Goal: Task Accomplishment & Management: Manage account settings

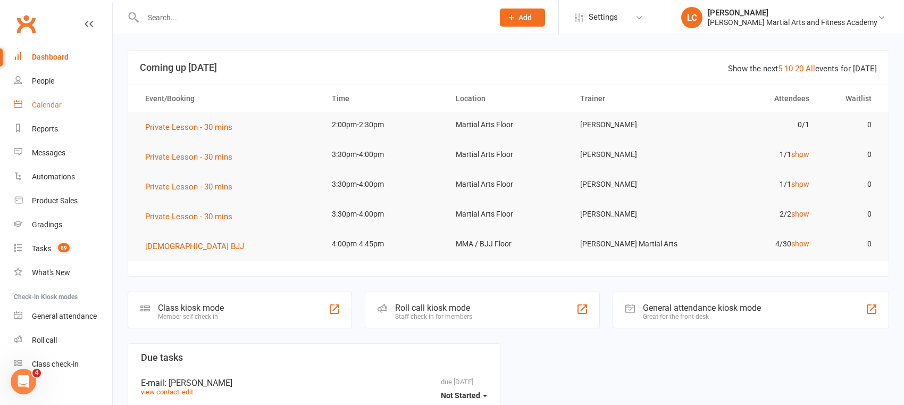
click at [50, 105] on div "Calendar" at bounding box center [47, 104] width 30 height 9
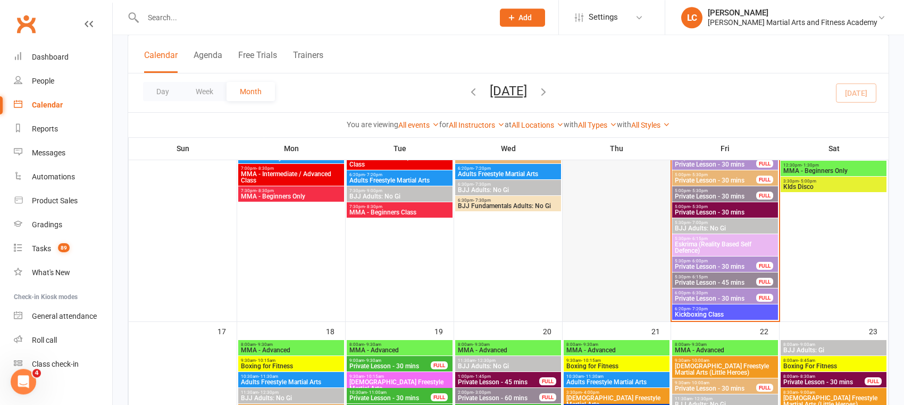
scroll to position [1395, 0]
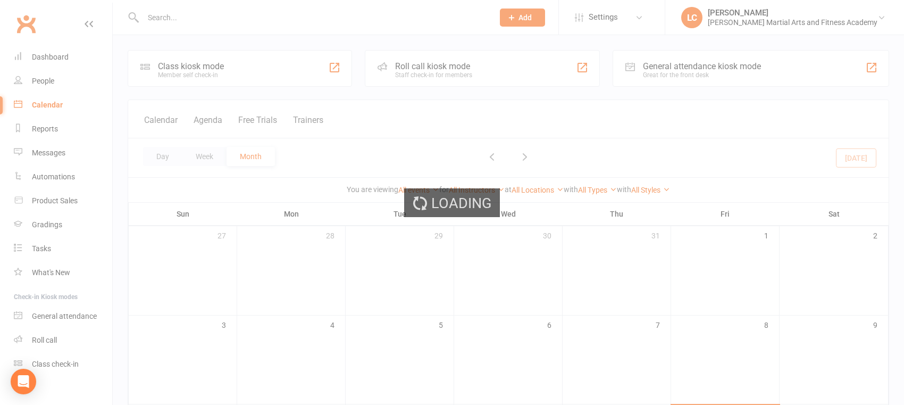
click at [794, 26] on div "Loading" at bounding box center [452, 202] width 904 height 405
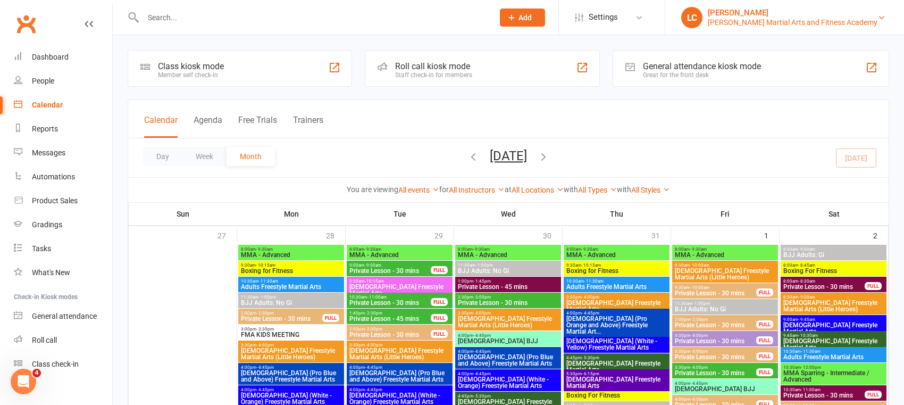
click at [837, 20] on div "[PERSON_NAME] Martial Arts and Fitness Academy" at bounding box center [792, 23] width 170 height 10
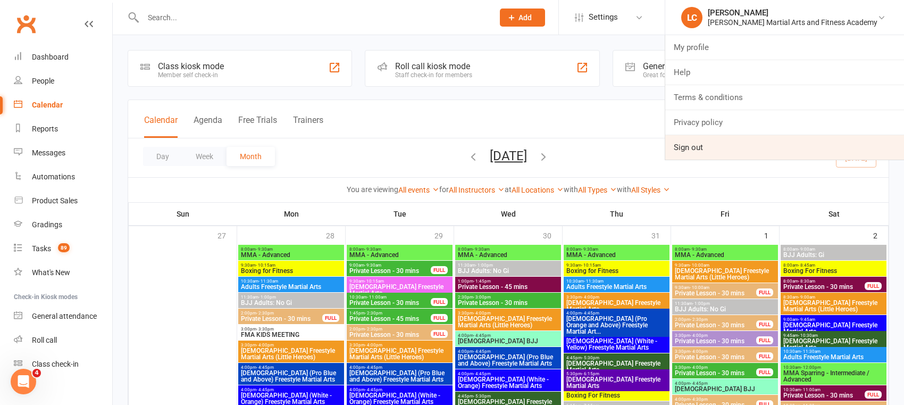
click at [757, 148] on link "Sign out" at bounding box center [784, 147] width 239 height 24
